Goal: Use online tool/utility: Utilize a website feature to perform a specific function

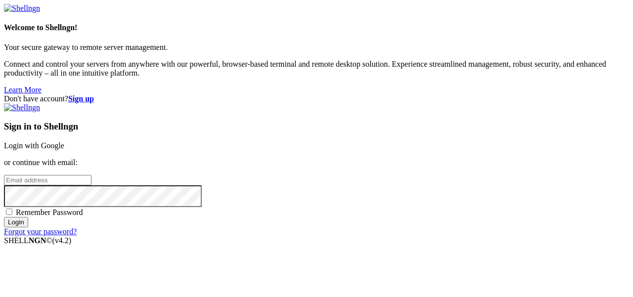
click at [64, 141] on link "Login with Google" at bounding box center [34, 145] width 60 height 8
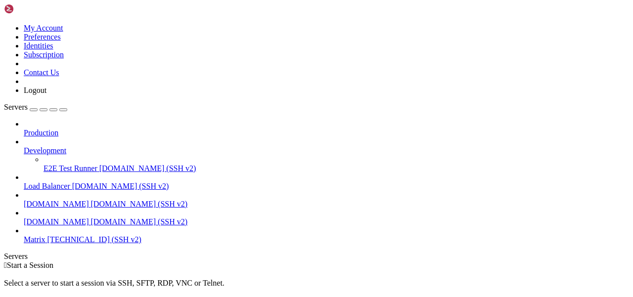
click at [45, 235] on span "Matrix" at bounding box center [35, 239] width 22 height 8
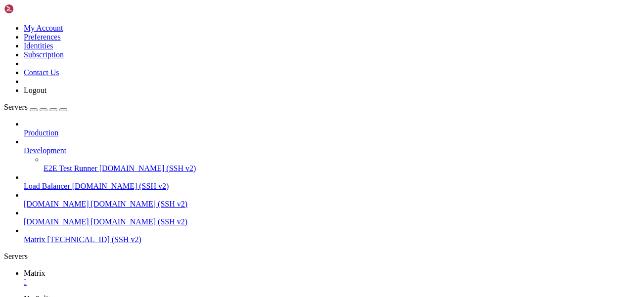
scroll to position [33, 0]
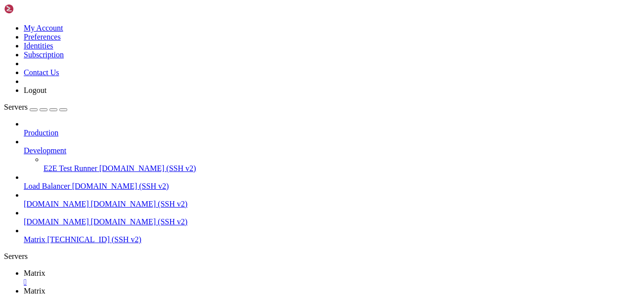
click at [45, 269] on span "Matrix" at bounding box center [35, 273] width 22 height 8
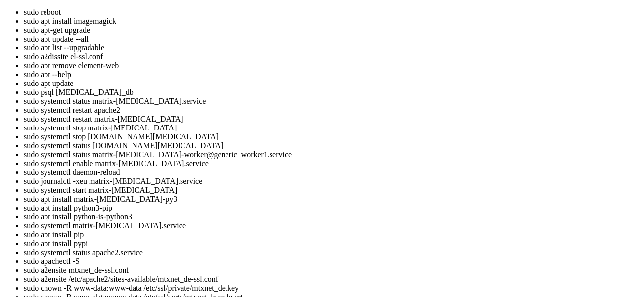
drag, startPoint x: 8, startPoint y: 1124, endPoint x: 132, endPoint y: 1128, distance: 123.7
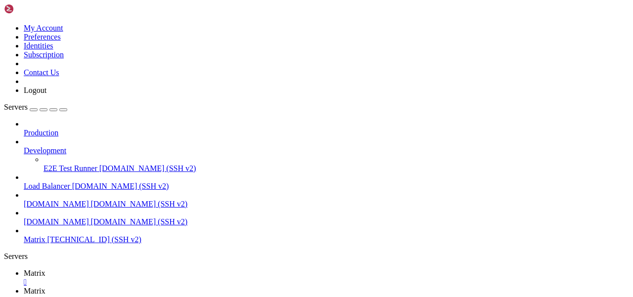
scroll to position [554, 0]
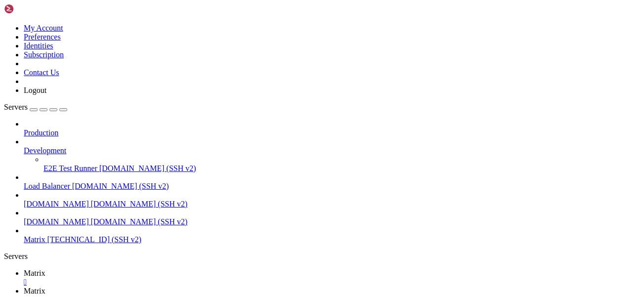
click at [192, 287] on link "Matrix " at bounding box center [326, 296] width 605 height 18
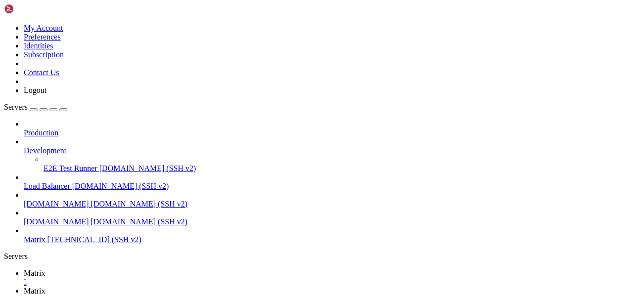
click at [45, 269] on span "Matrix" at bounding box center [35, 273] width 22 height 8
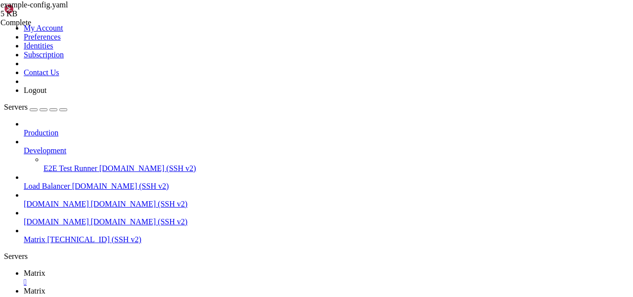
scroll to position [1571, 0]
click at [45, 287] on span "Matrix" at bounding box center [35, 291] width 22 height 8
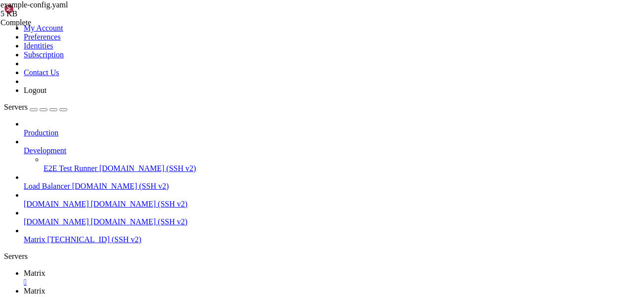
type input "/home/mau"
click at [132, 269] on link "Matrix " at bounding box center [326, 278] width 605 height 18
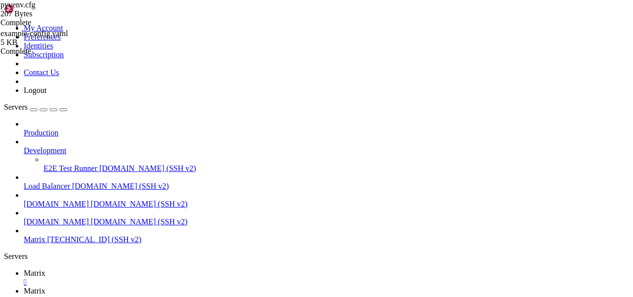
click at [45, 287] on span "Matrix" at bounding box center [35, 291] width 22 height 8
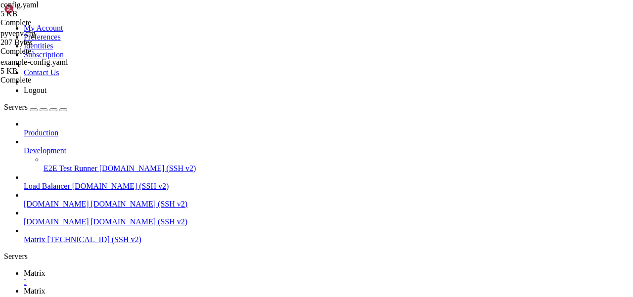
scroll to position [0, 0]
